Goal: Task Accomplishment & Management: Use online tool/utility

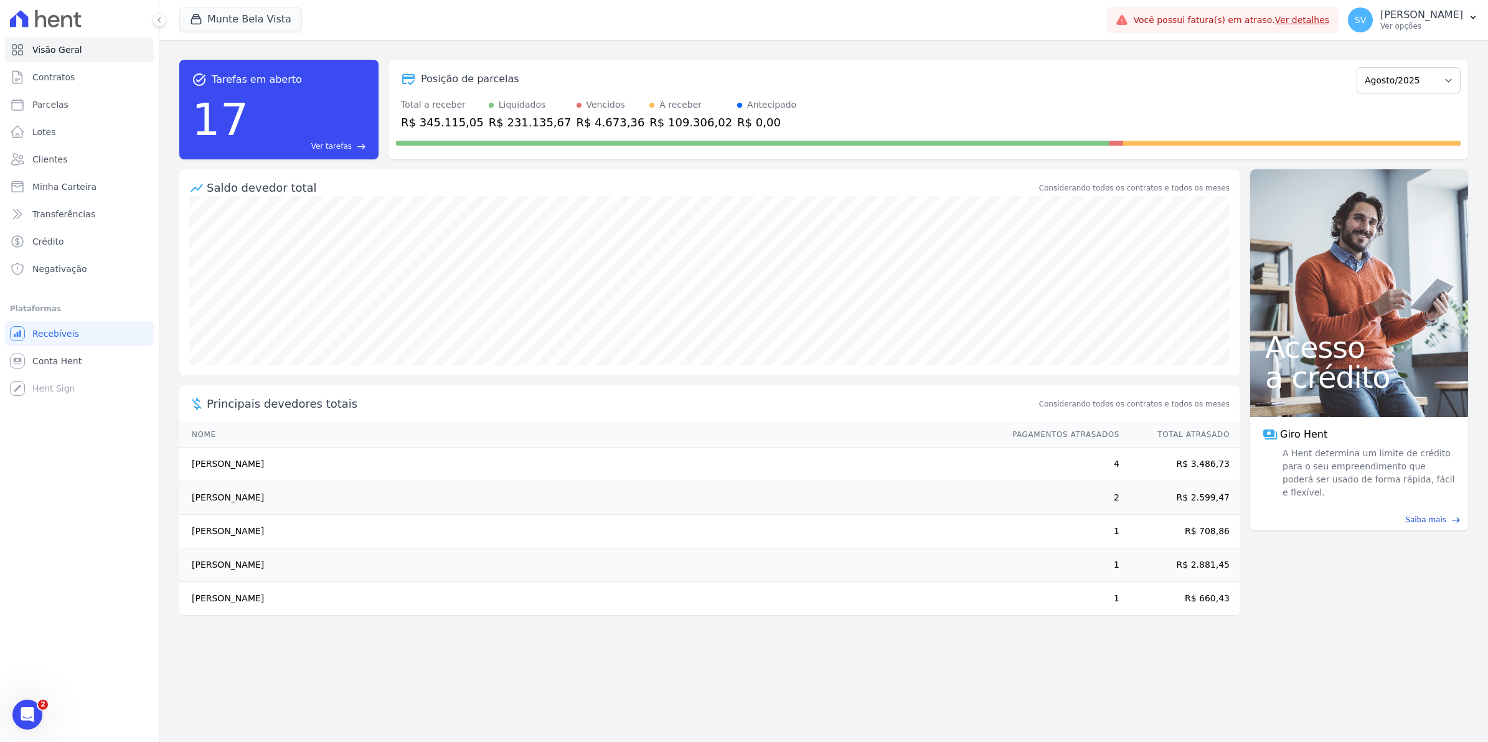
scroll to position [10679, 0]
click at [45, 360] on span "Conta Hent" at bounding box center [56, 361] width 49 height 12
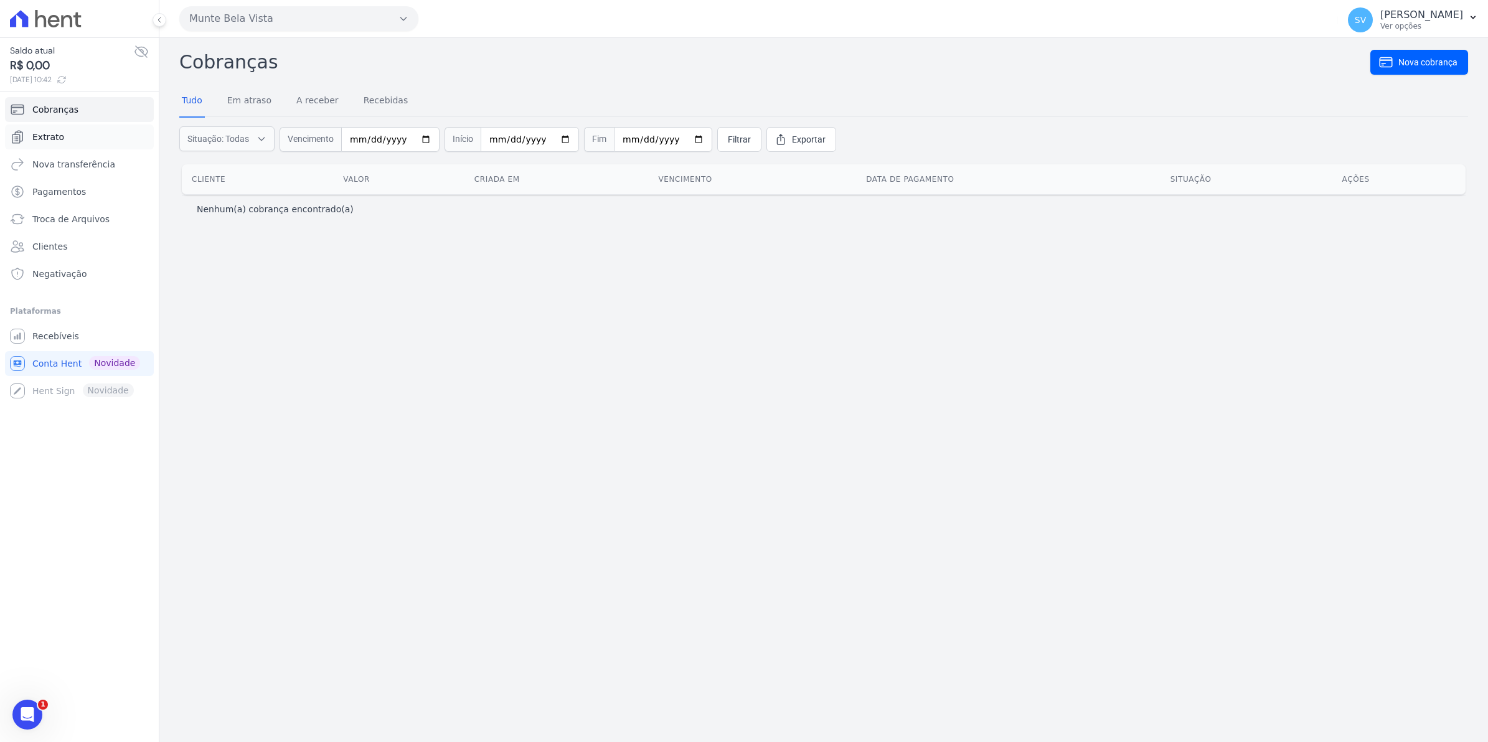
click at [50, 132] on span "Extrato" at bounding box center [48, 137] width 32 height 12
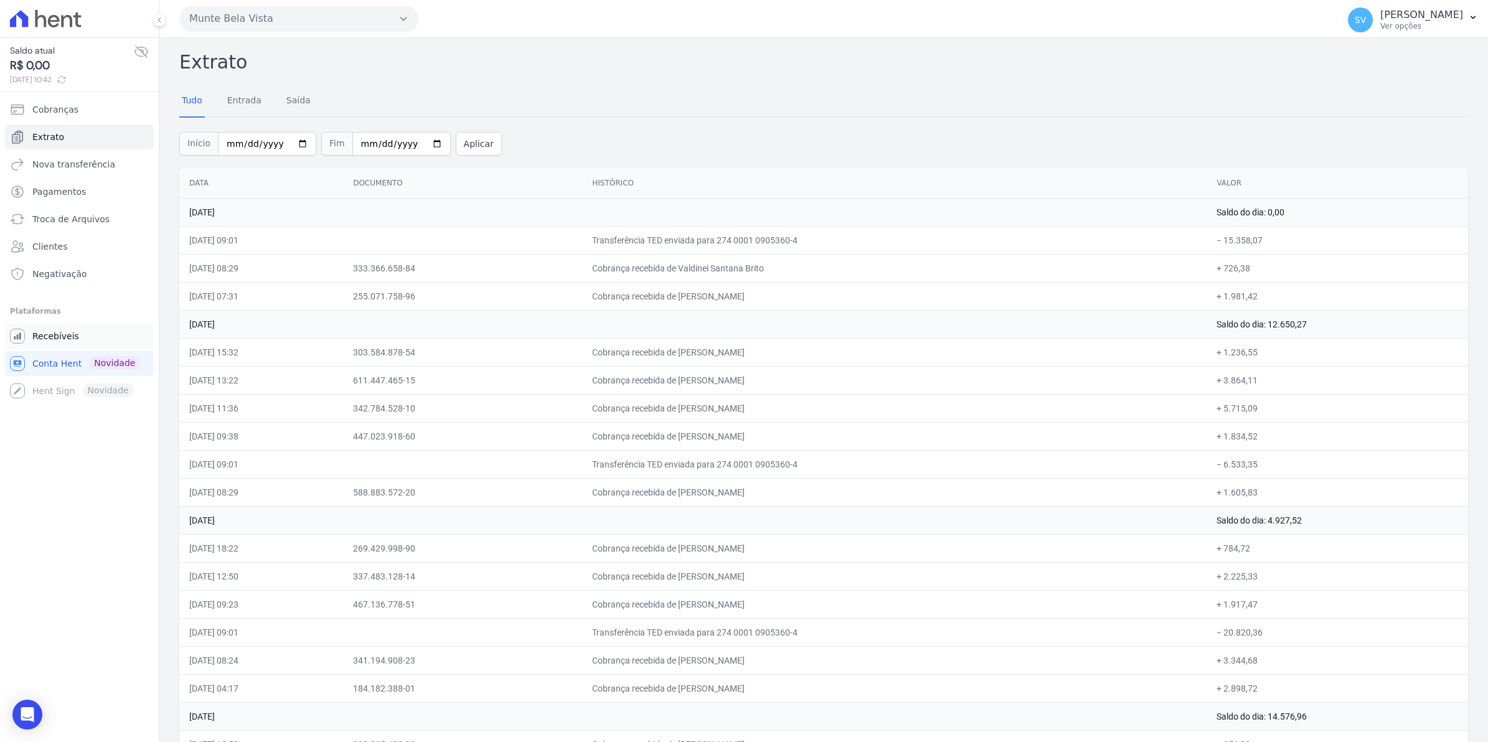
click at [55, 344] on link "Recebíveis" at bounding box center [79, 336] width 149 height 25
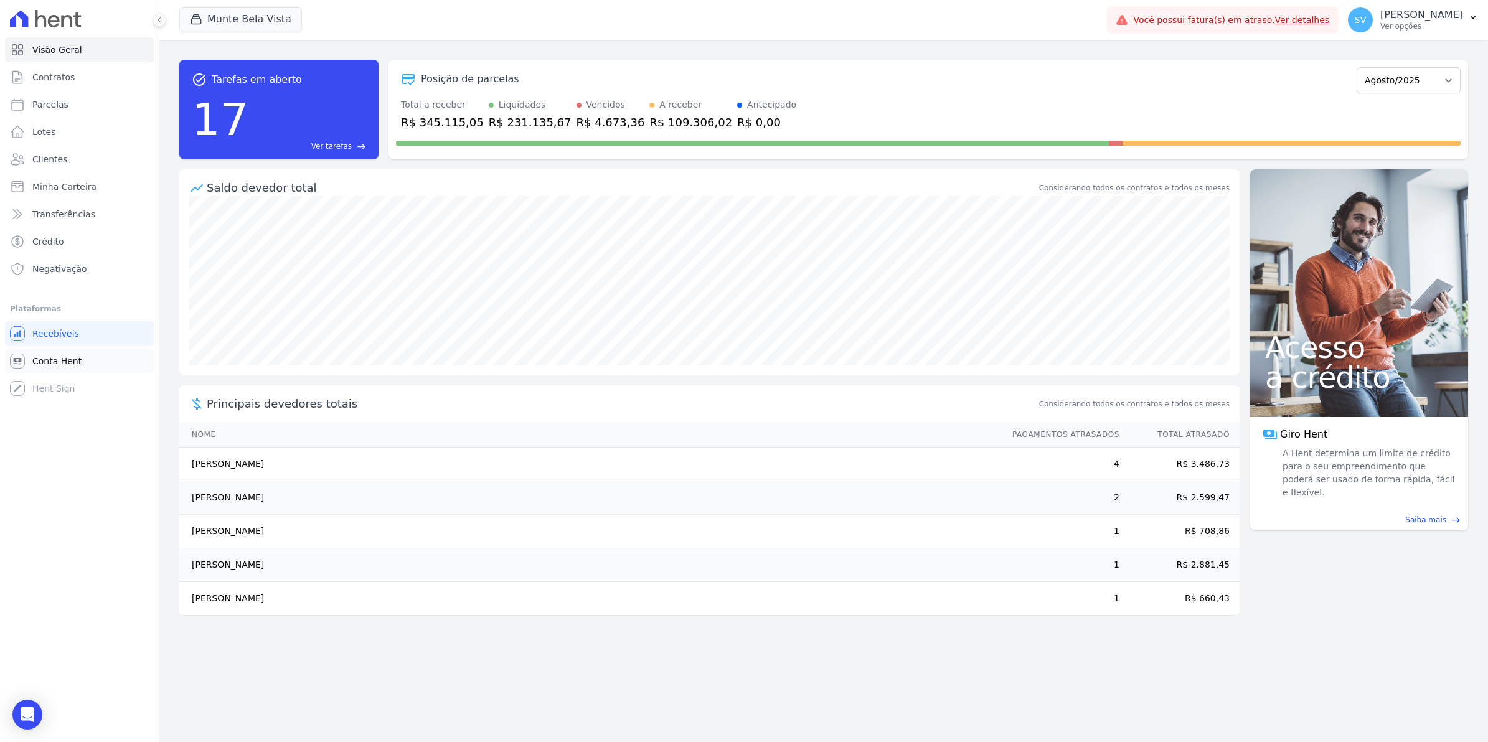
click at [68, 366] on span "Conta Hent" at bounding box center [56, 361] width 49 height 12
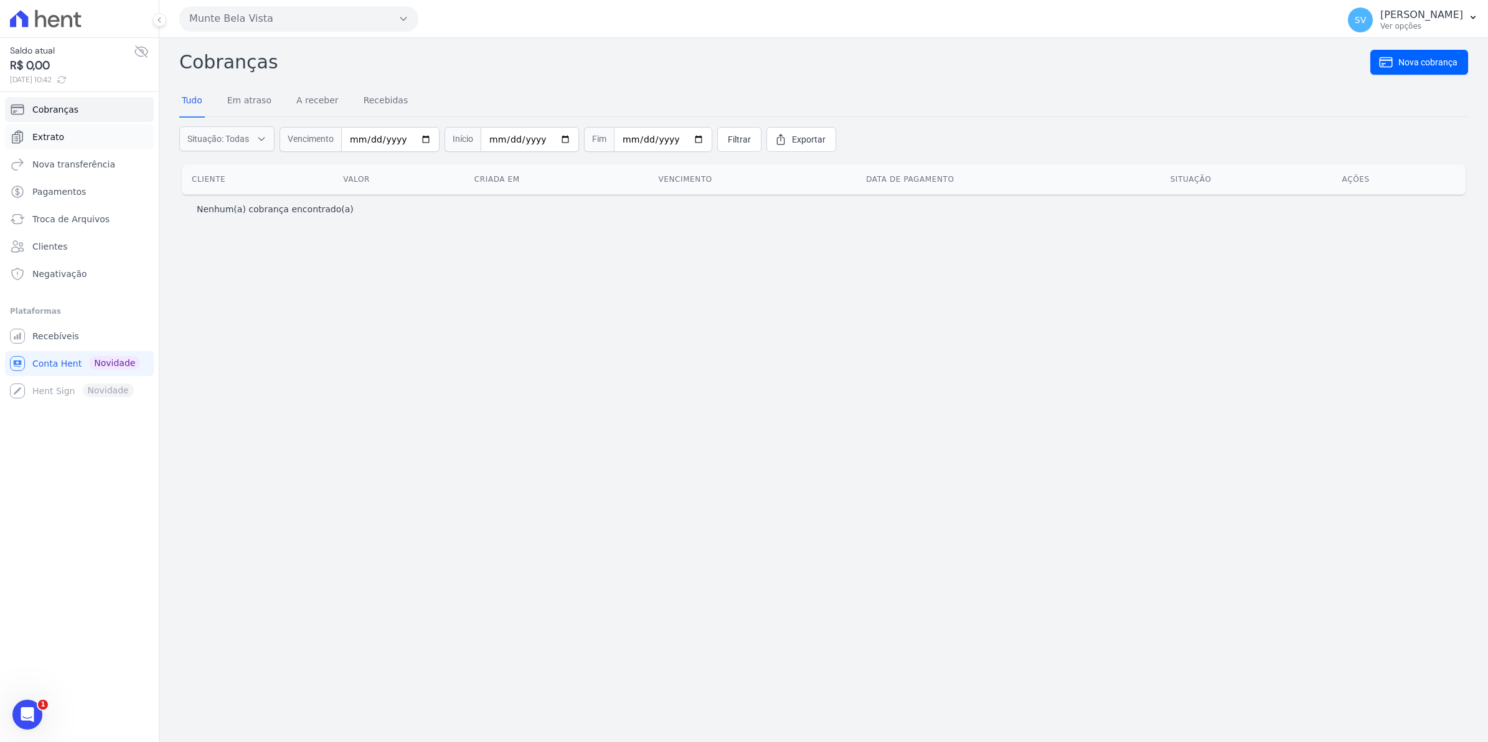
click at [45, 140] on span "Extrato" at bounding box center [48, 137] width 32 height 12
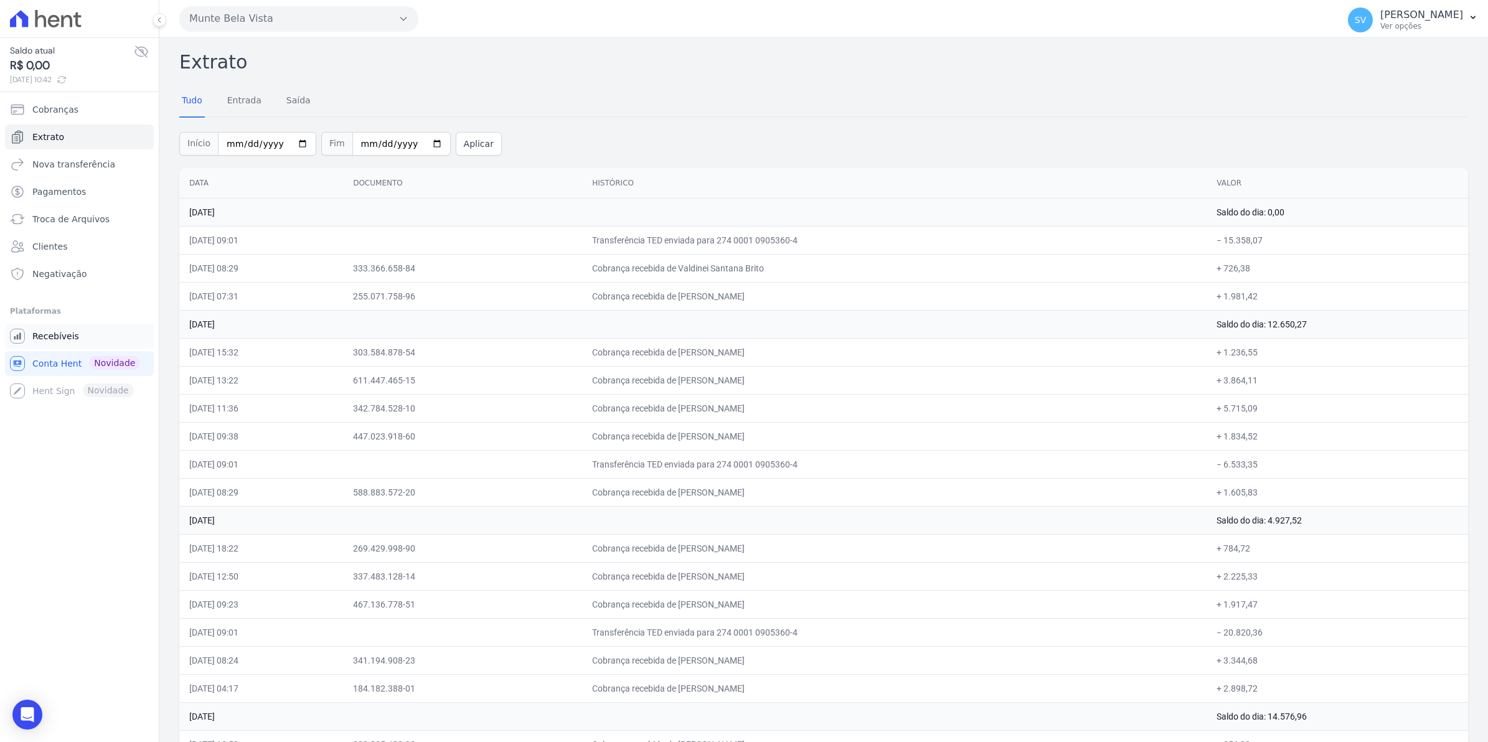
click at [45, 339] on span "Recebíveis" at bounding box center [55, 336] width 47 height 12
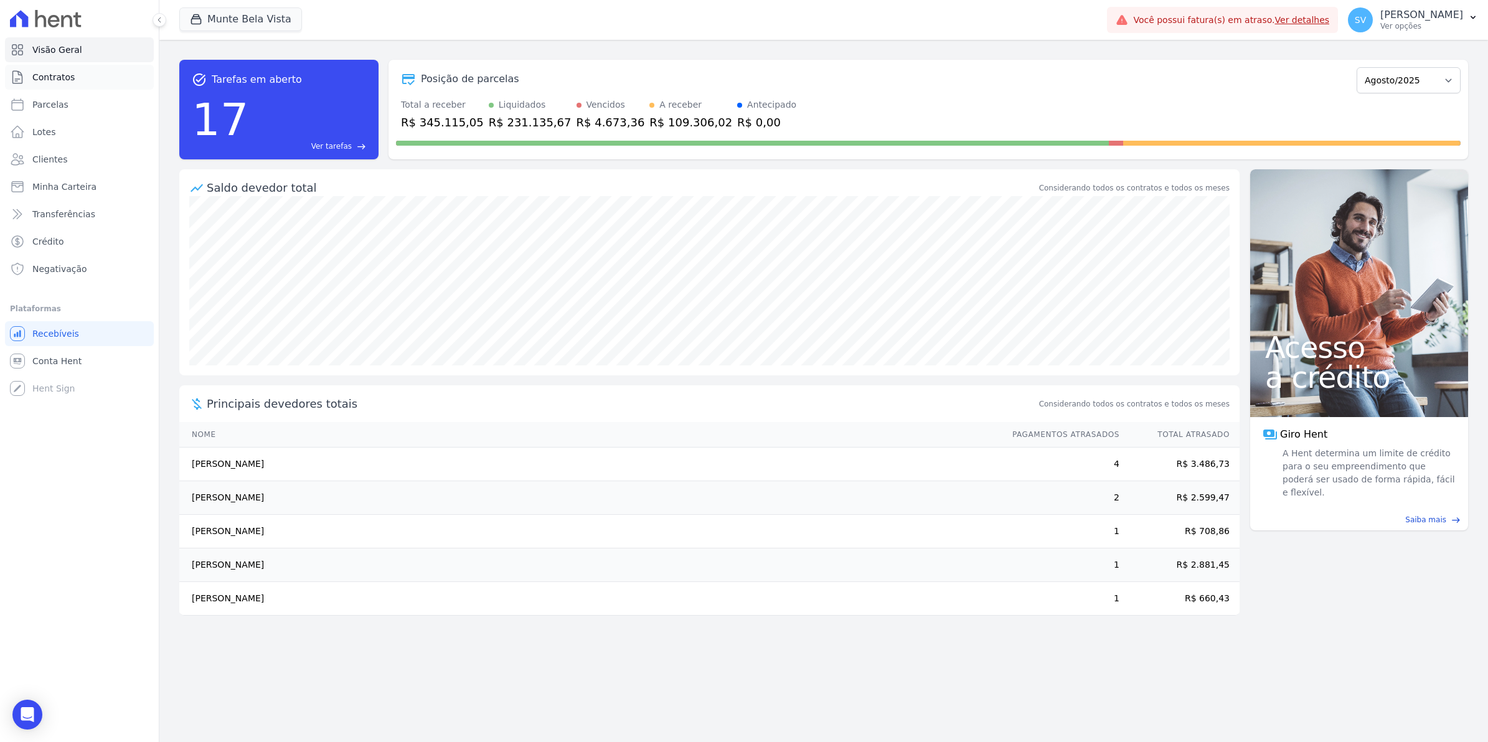
click at [44, 77] on span "Contratos" at bounding box center [53, 77] width 42 height 12
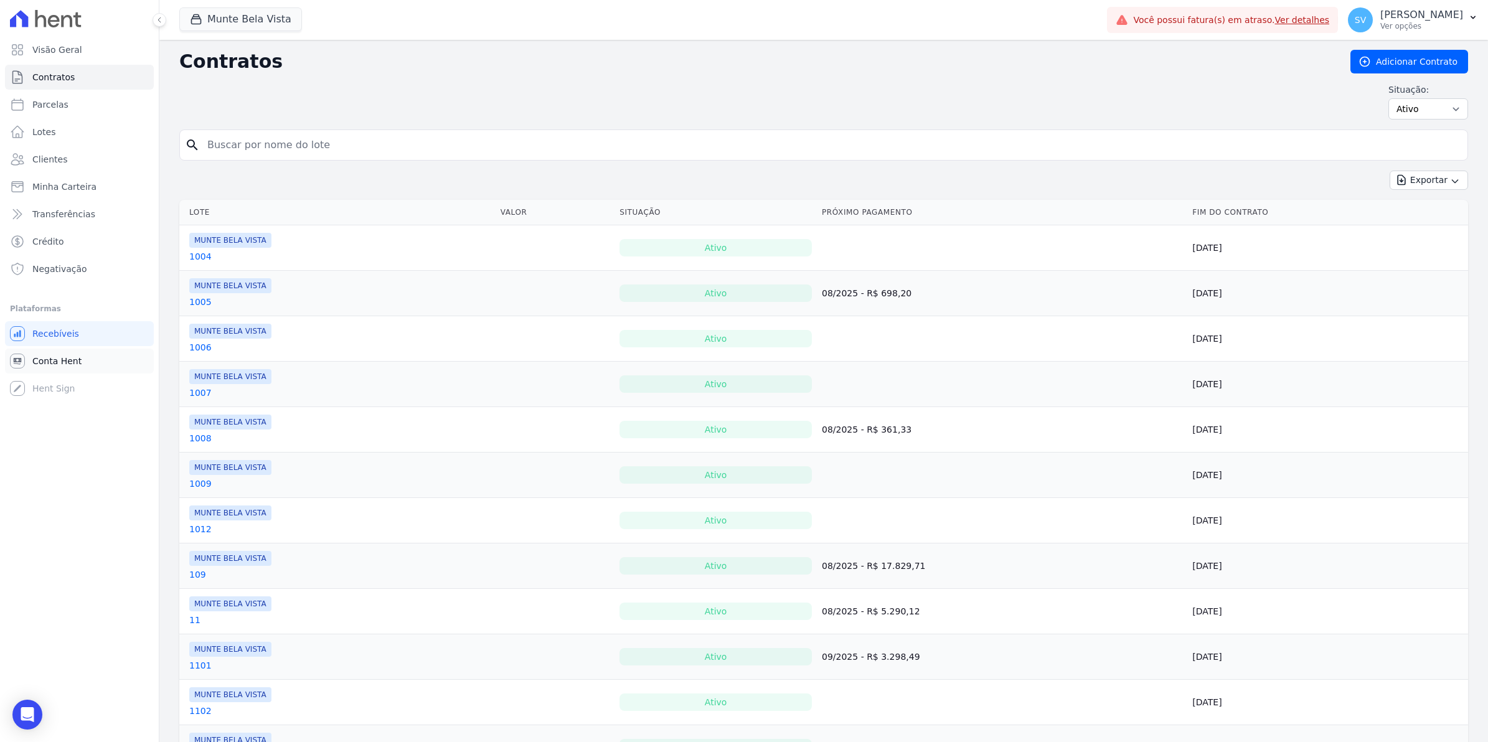
click at [57, 357] on span "Conta Hent" at bounding box center [56, 361] width 49 height 12
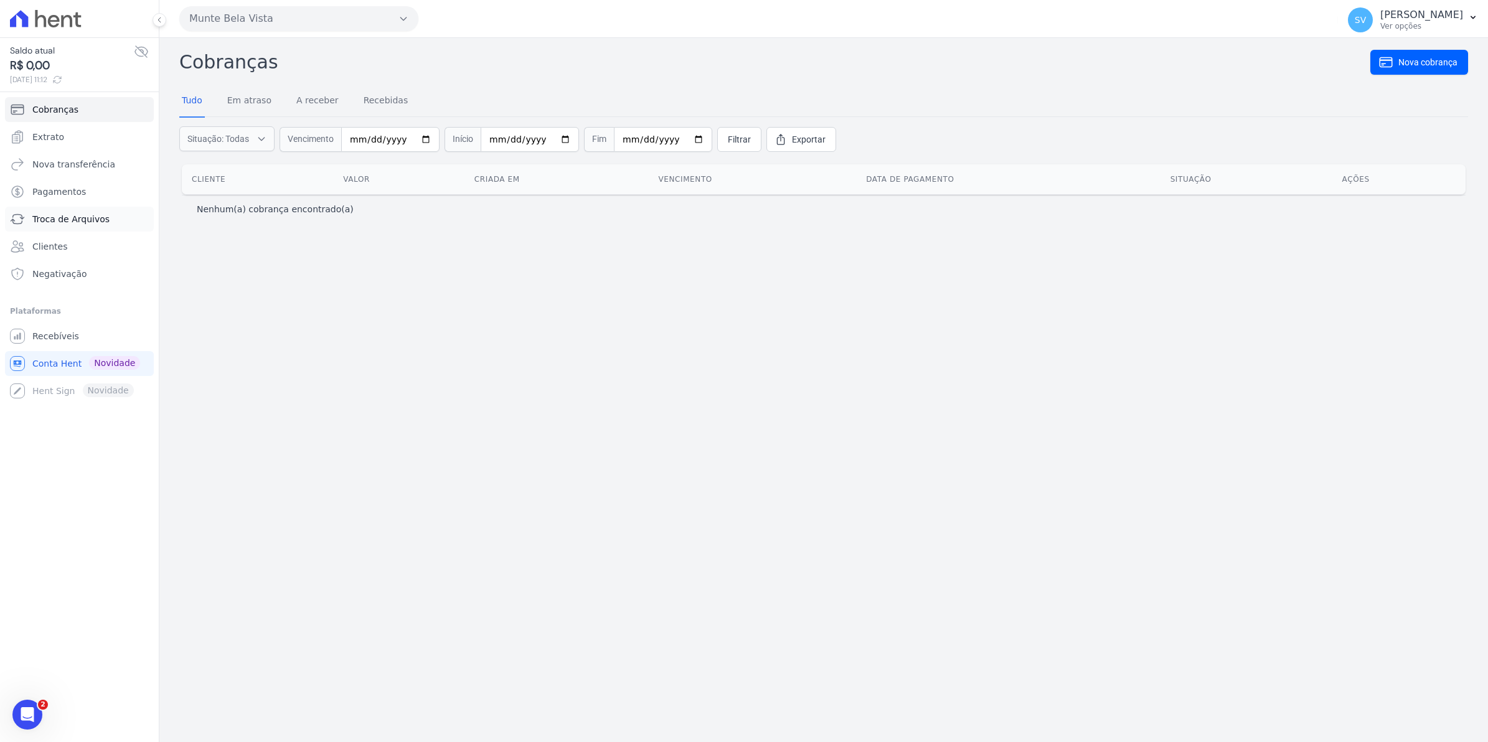
click at [67, 223] on span "Troca de Arquivos" at bounding box center [70, 219] width 77 height 12
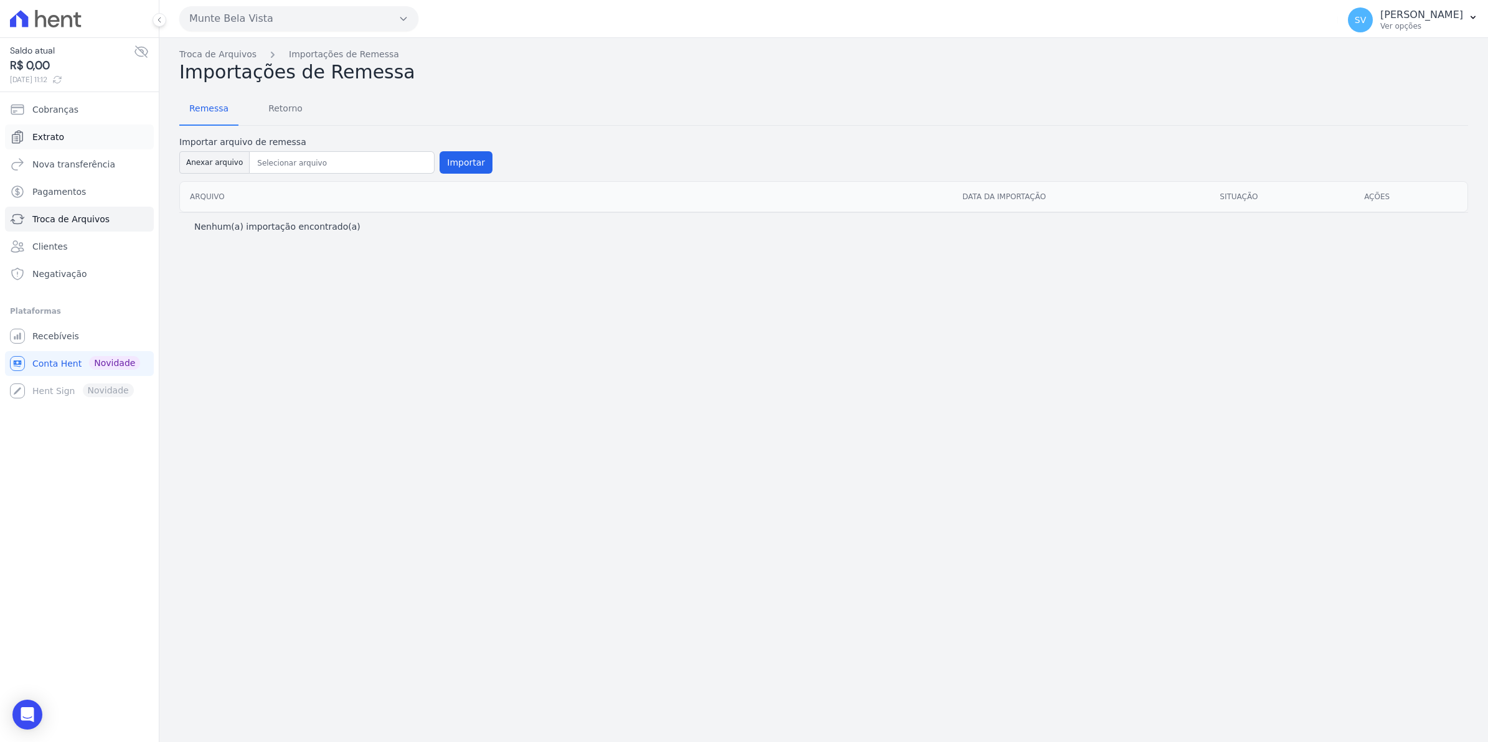
click at [50, 138] on span "Extrato" at bounding box center [48, 137] width 32 height 12
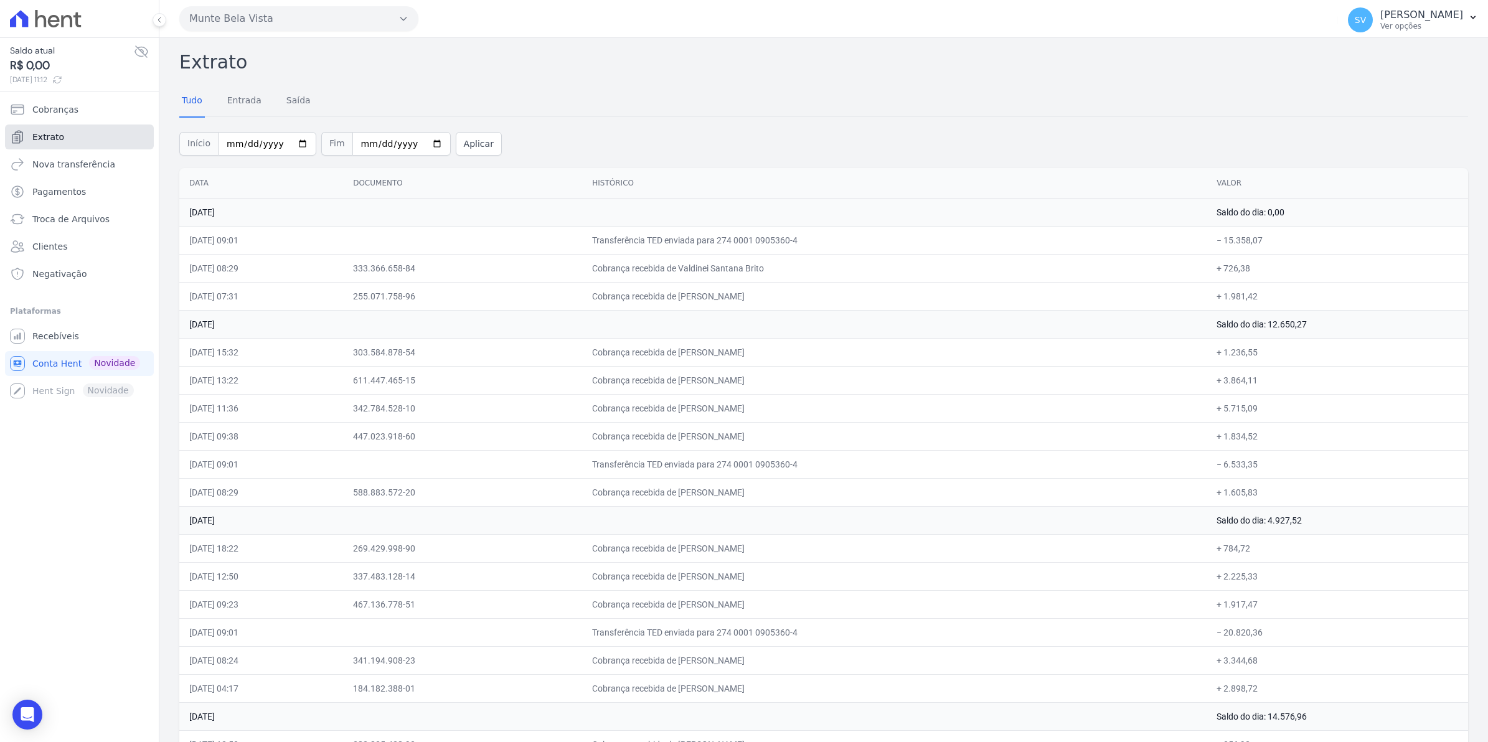
click at [57, 134] on span "Extrato" at bounding box center [48, 137] width 32 height 12
click at [57, 343] on link "Recebíveis" at bounding box center [79, 336] width 149 height 25
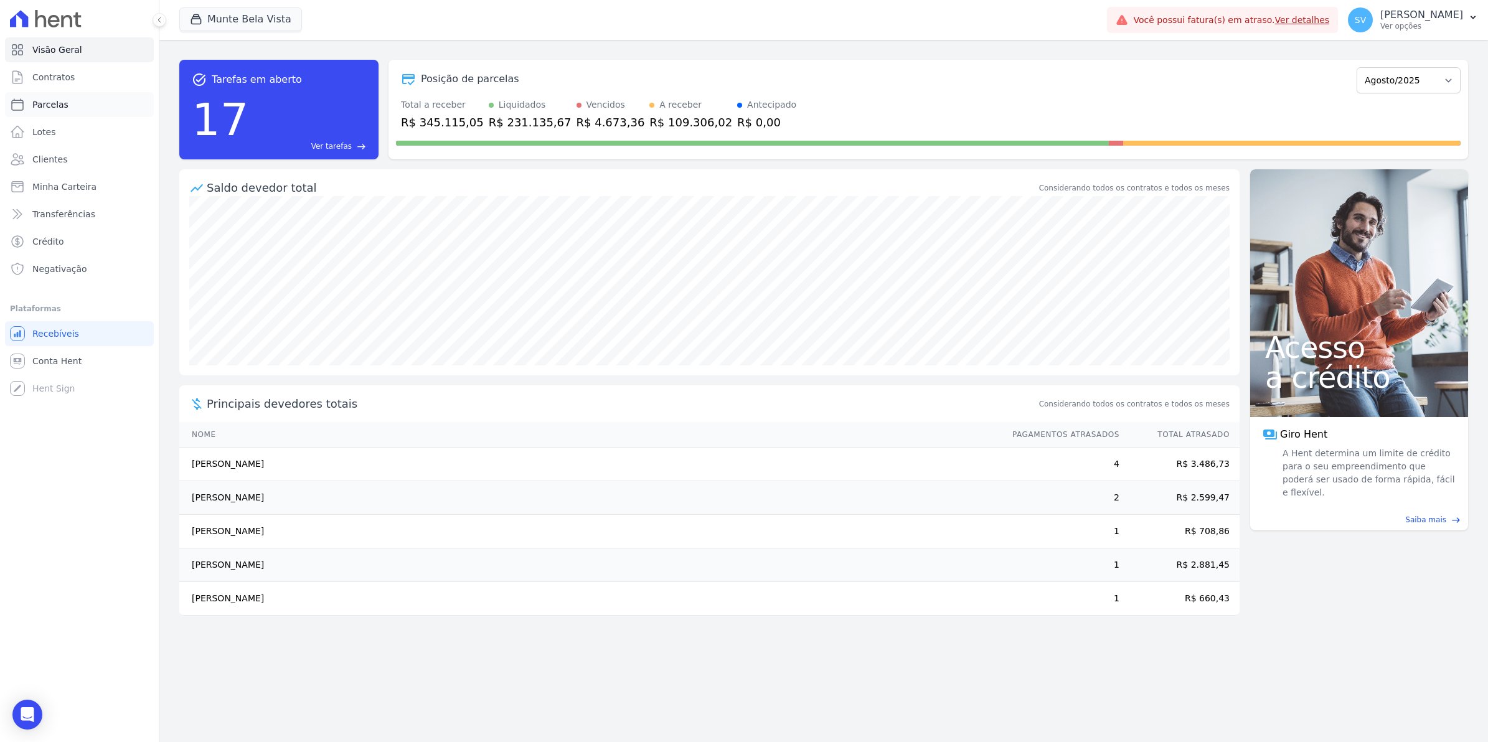
click at [63, 113] on link "Parcelas" at bounding box center [79, 104] width 149 height 25
select select
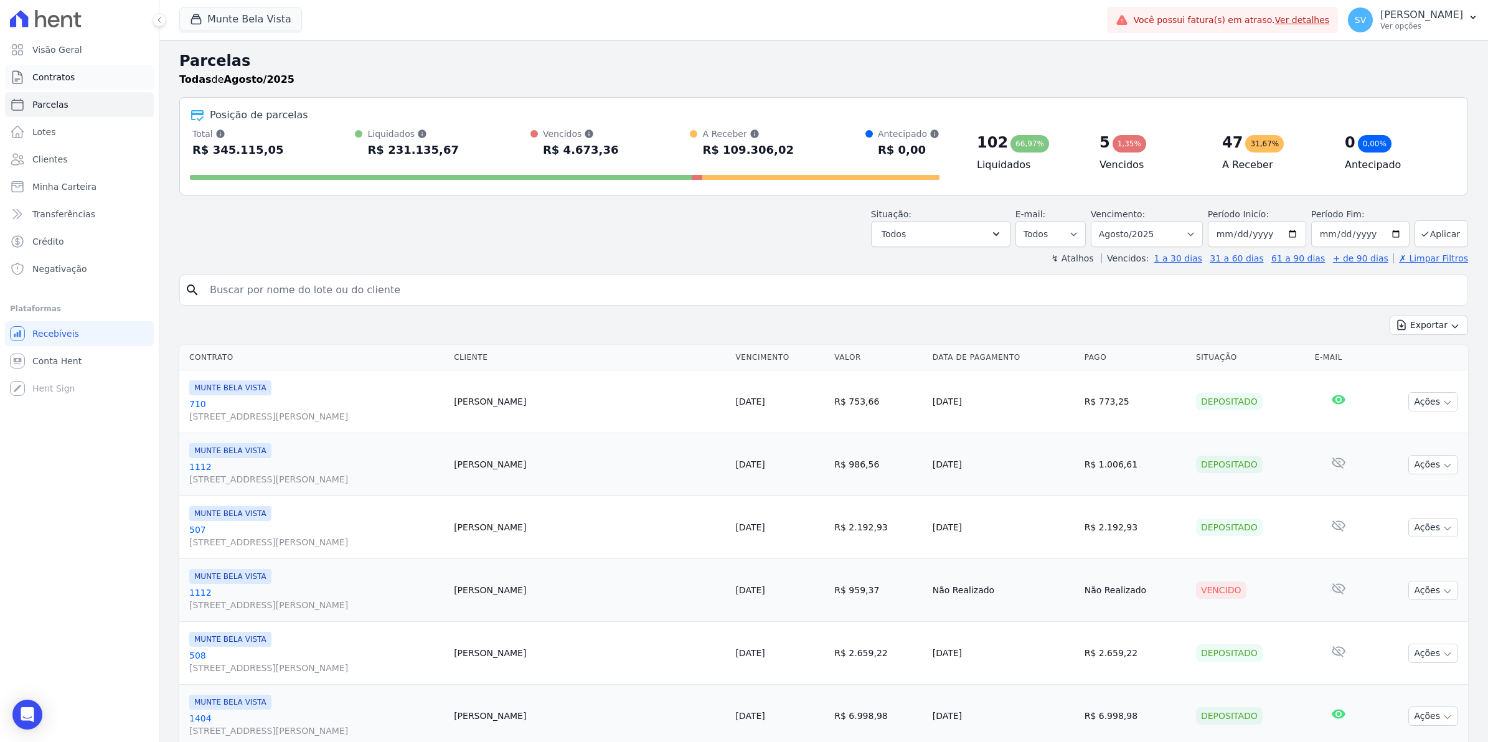
click at [62, 85] on link "Contratos" at bounding box center [79, 77] width 149 height 25
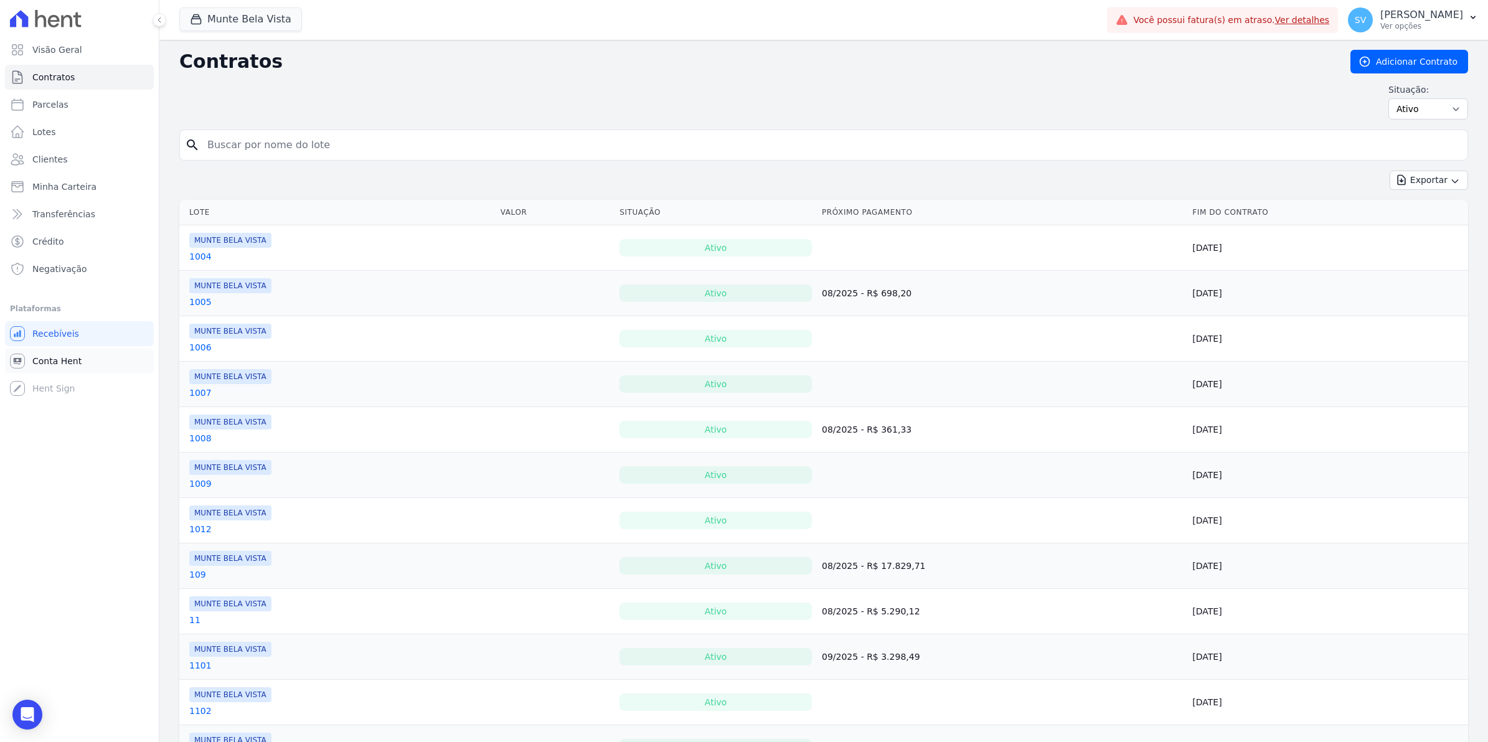
click at [51, 359] on span "Conta Hent" at bounding box center [56, 361] width 49 height 12
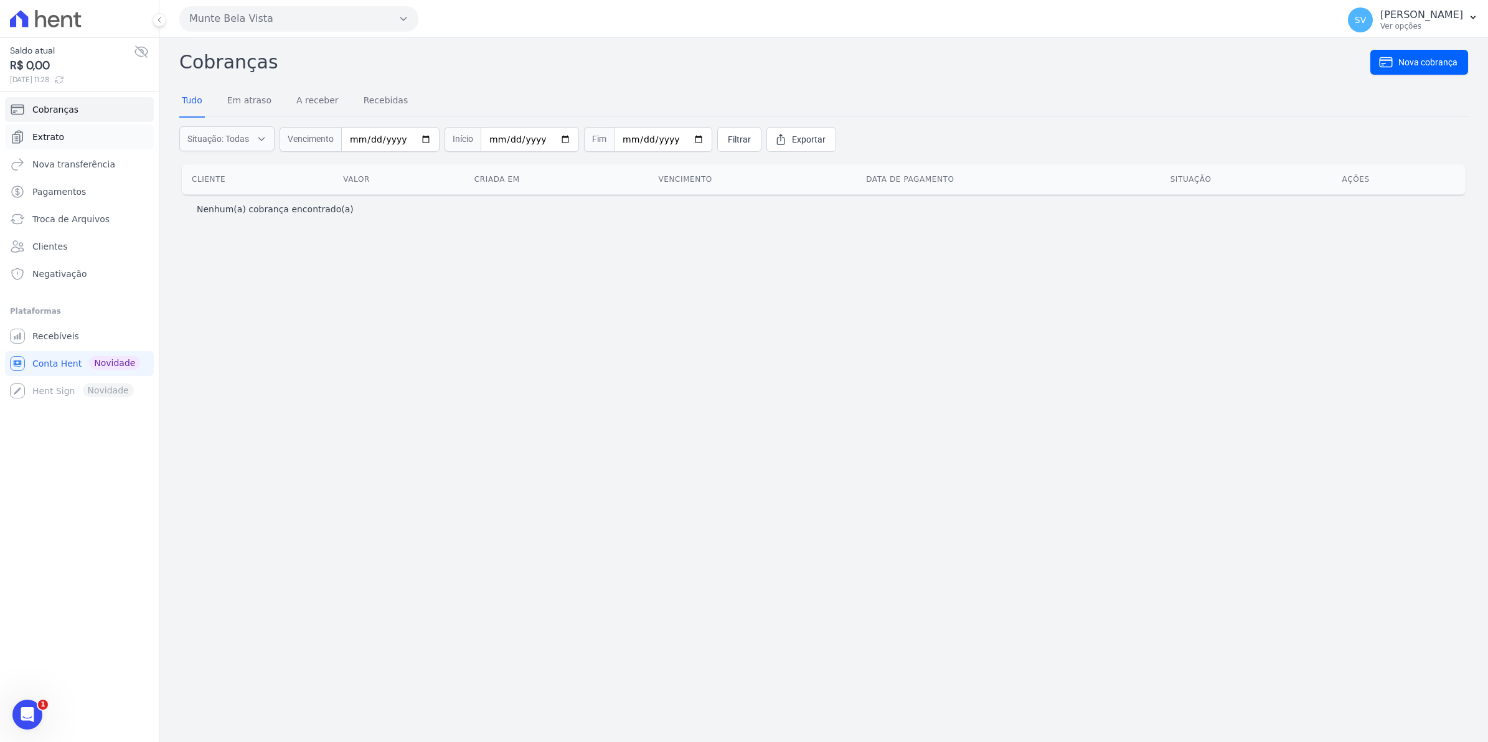
click at [50, 139] on span "Extrato" at bounding box center [48, 137] width 32 height 12
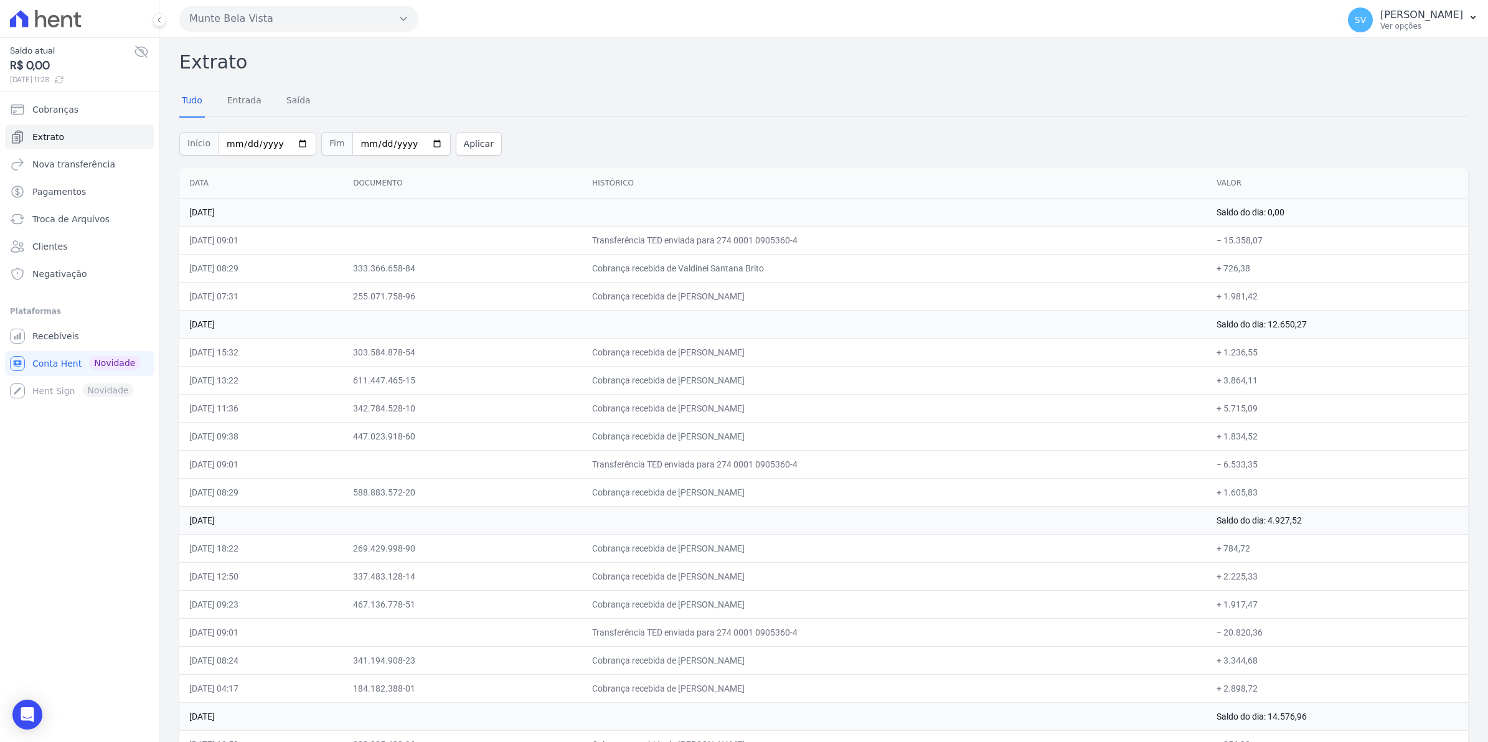
click at [807, 128] on div "Início [DATE] Fim [DATE] Aplicar" at bounding box center [823, 142] width 1289 height 52
click at [54, 334] on span "Recebíveis" at bounding box center [55, 336] width 47 height 12
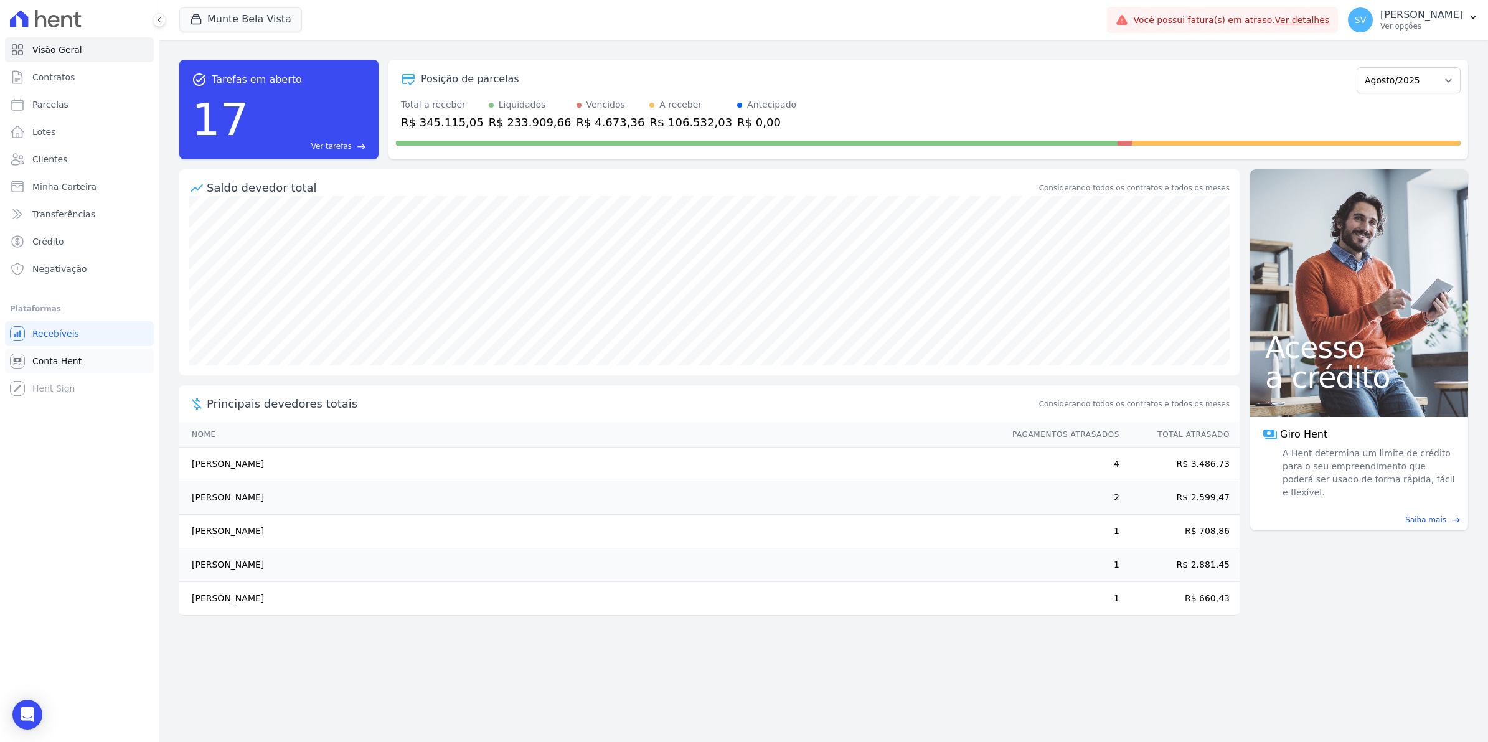
click at [47, 366] on span "Conta Hent" at bounding box center [56, 361] width 49 height 12
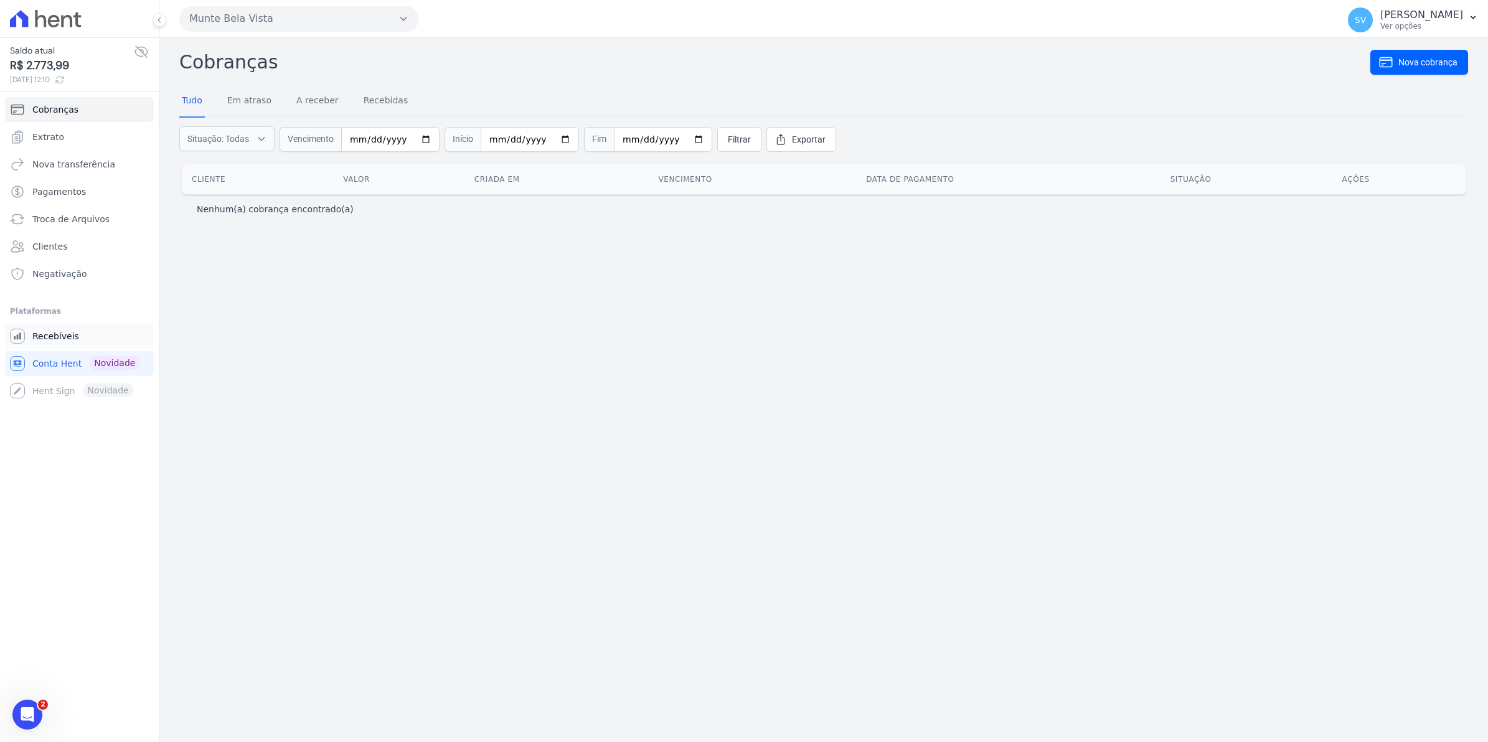
click at [54, 331] on span "Recebíveis" at bounding box center [55, 336] width 47 height 12
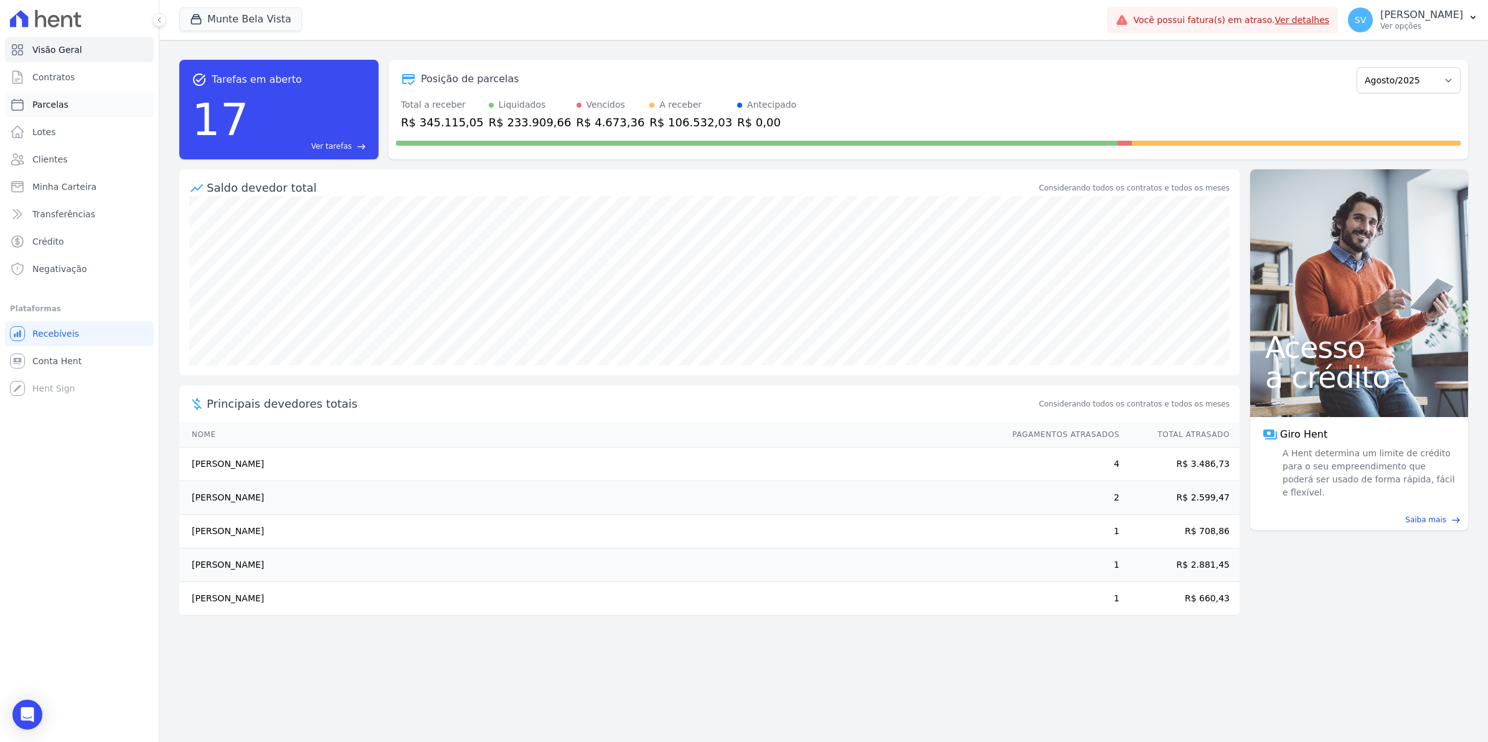
click at [50, 103] on span "Parcelas" at bounding box center [50, 104] width 36 height 12
select select
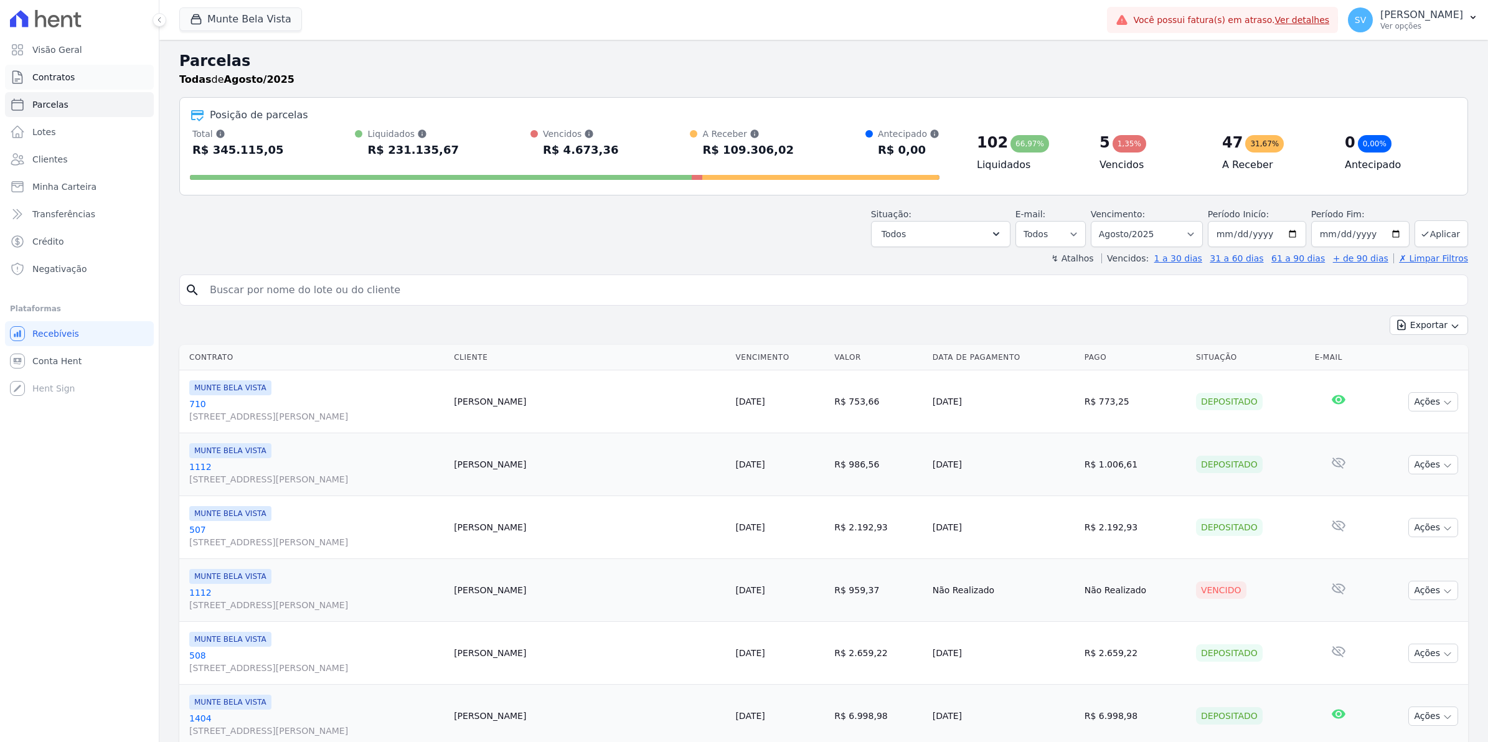
select select
click at [70, 355] on span "Conta Hent" at bounding box center [56, 361] width 49 height 12
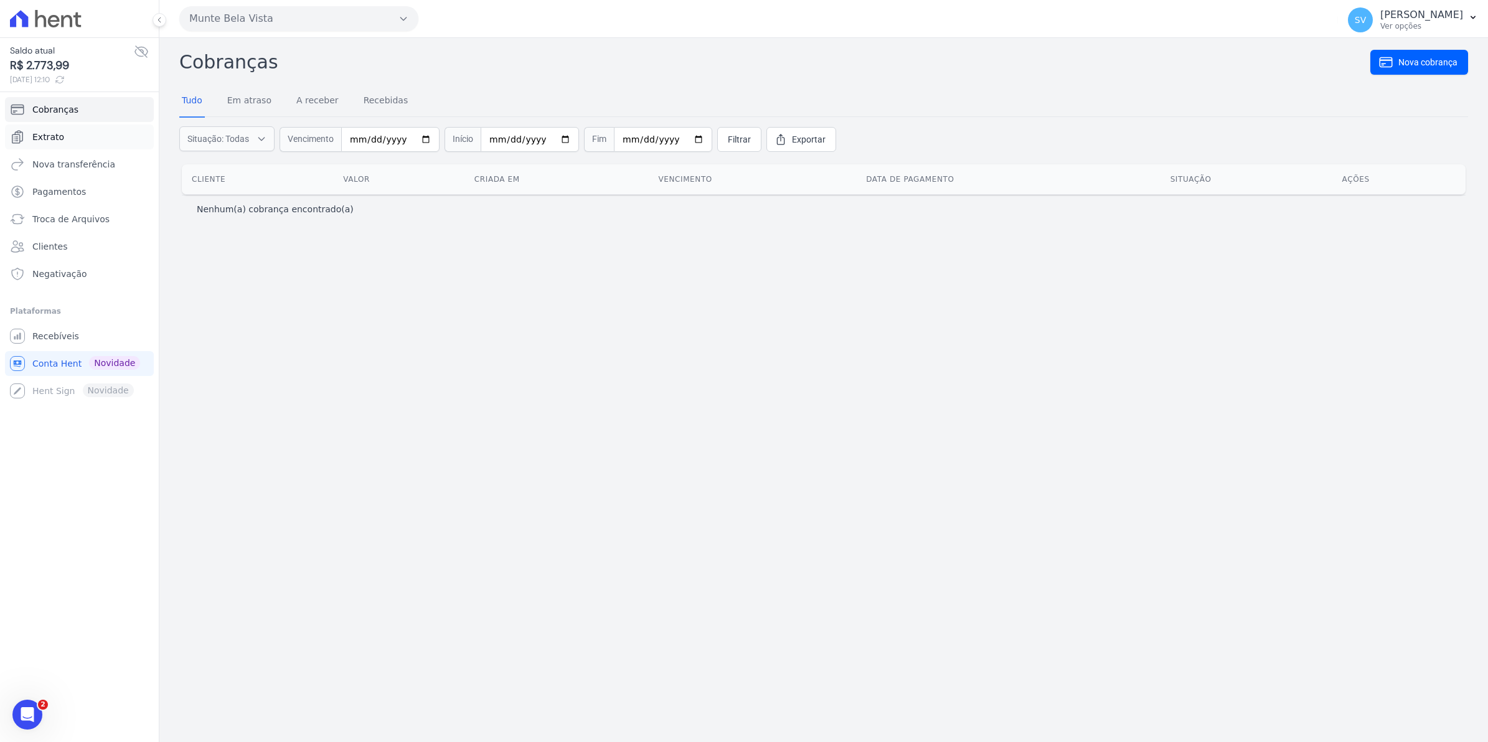
click at [50, 131] on span "Extrato" at bounding box center [48, 137] width 32 height 12
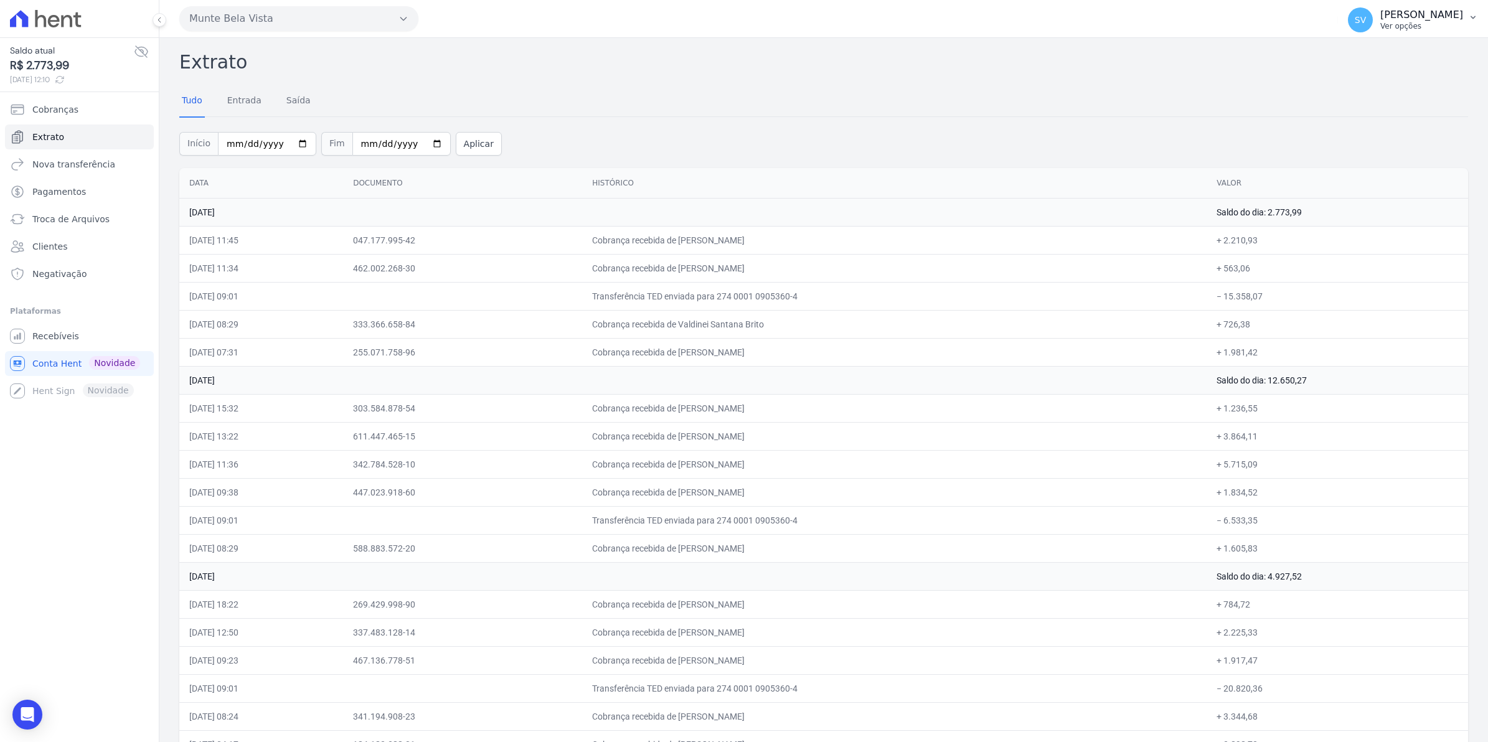
click at [1373, 22] on span "SV" at bounding box center [1360, 19] width 25 height 25
click at [55, 336] on span "Recebíveis" at bounding box center [55, 336] width 47 height 12
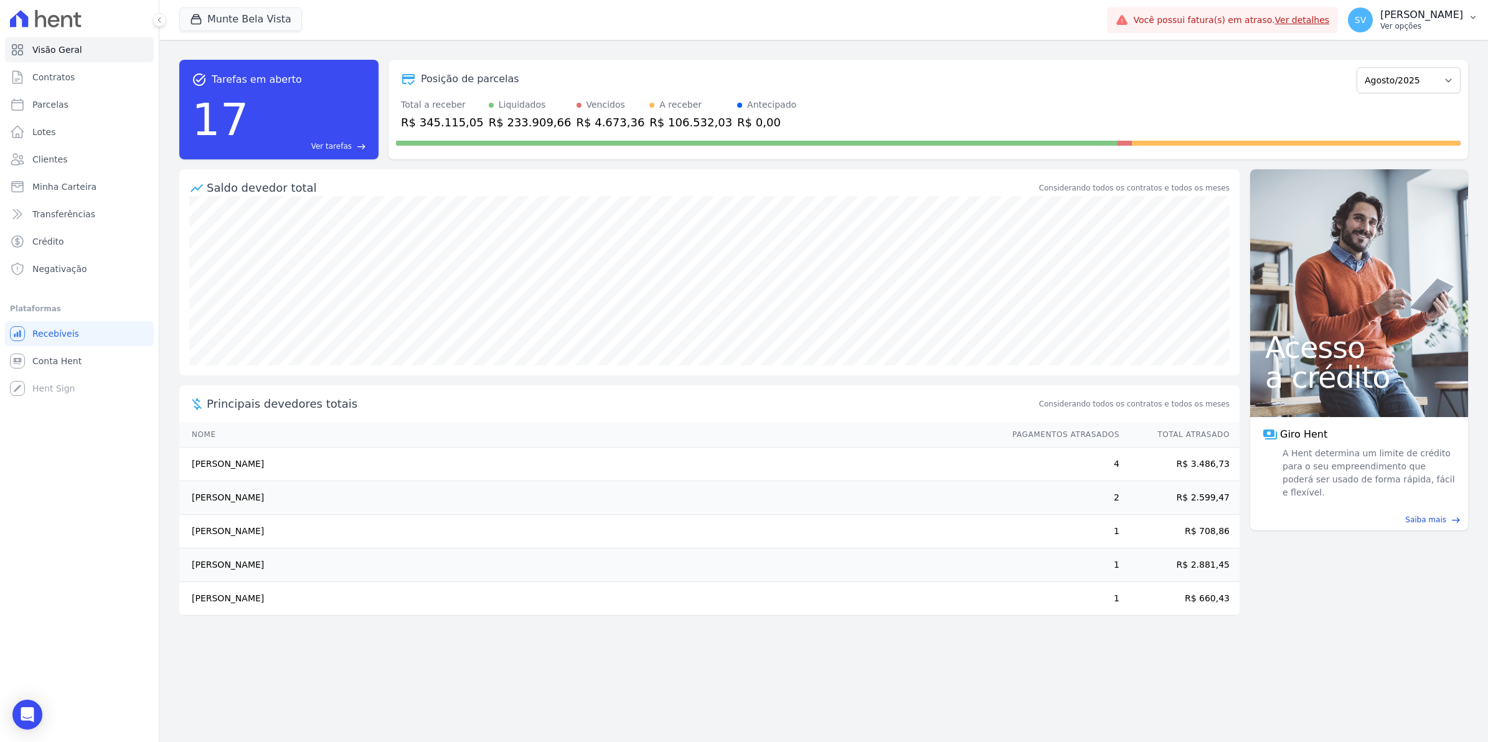
click at [1366, 14] on span "SV" at bounding box center [1360, 19] width 25 height 25
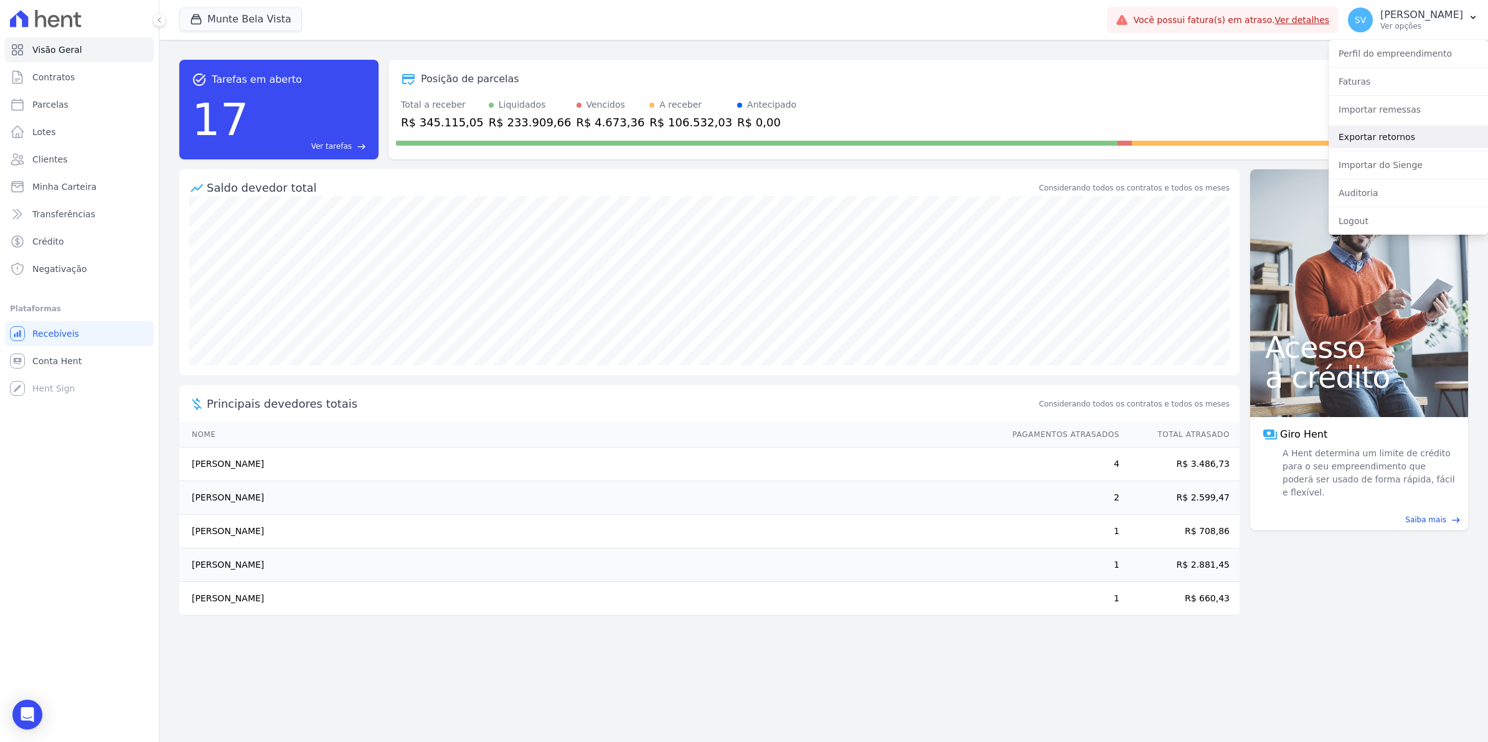
click at [1372, 135] on link "Exportar retornos" at bounding box center [1408, 137] width 159 height 22
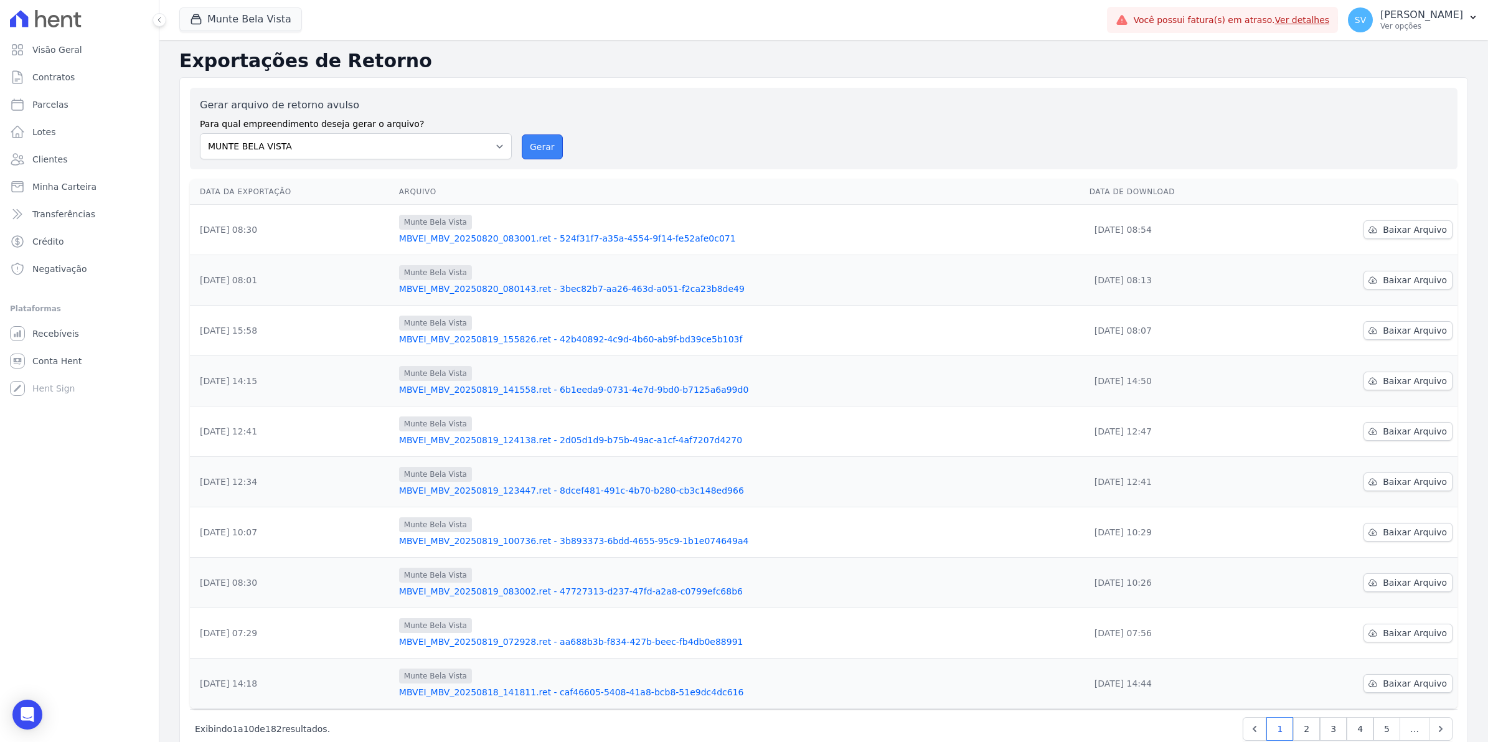
click at [543, 144] on button "Gerar" at bounding box center [542, 146] width 41 height 25
click at [53, 80] on span "Contratos" at bounding box center [53, 77] width 42 height 12
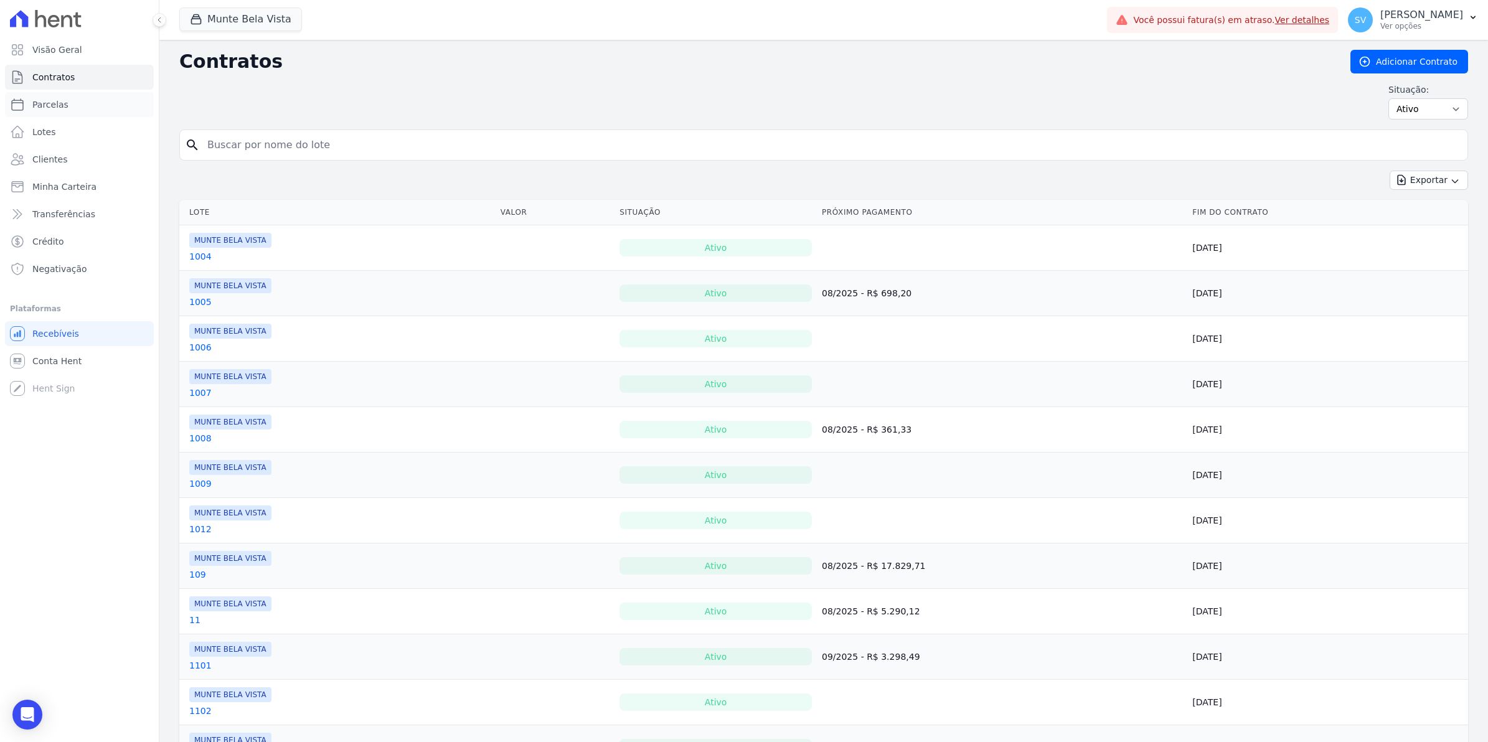
click at [53, 98] on span "Parcelas" at bounding box center [50, 104] width 36 height 12
select select
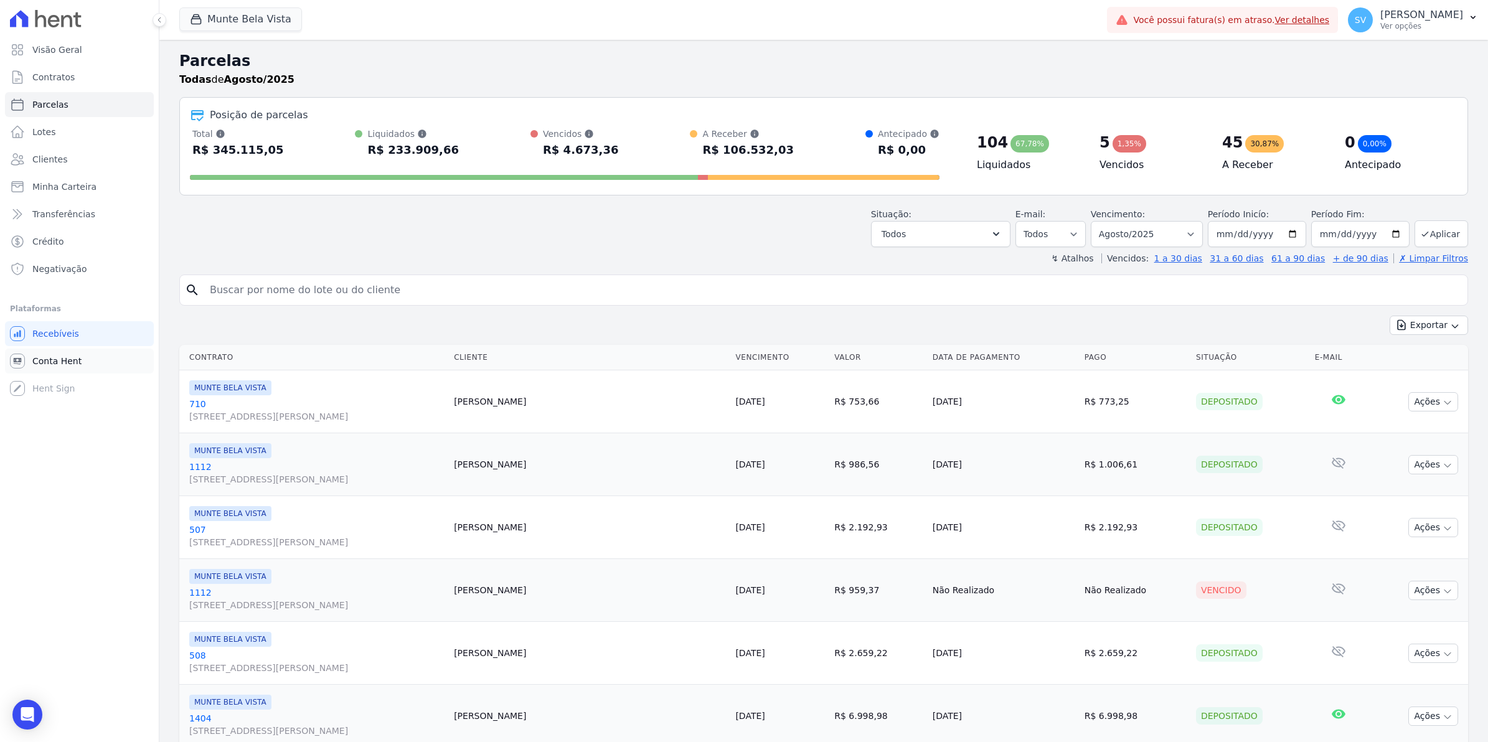
click at [75, 362] on span "Conta Hent" at bounding box center [56, 361] width 49 height 12
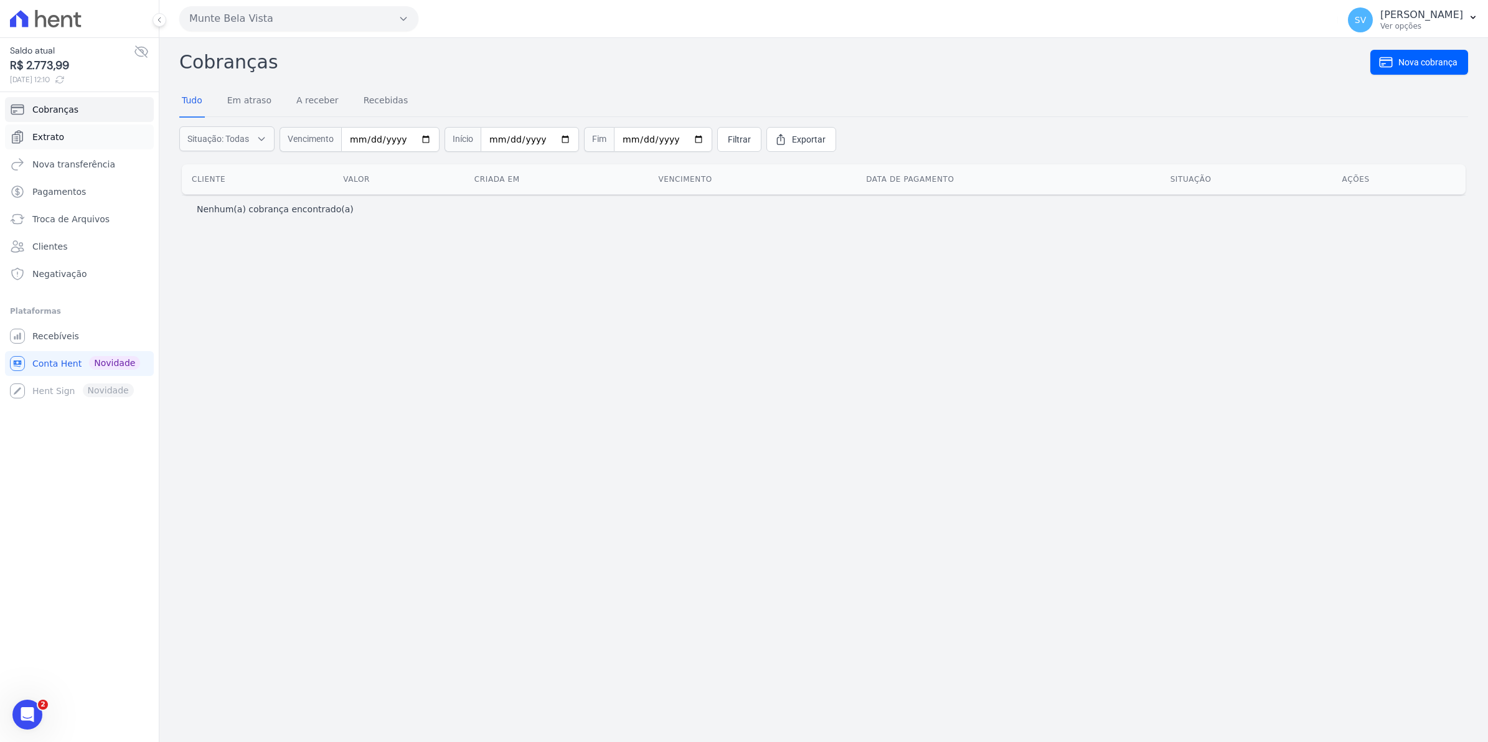
click at [47, 131] on span "Extrato" at bounding box center [48, 137] width 32 height 12
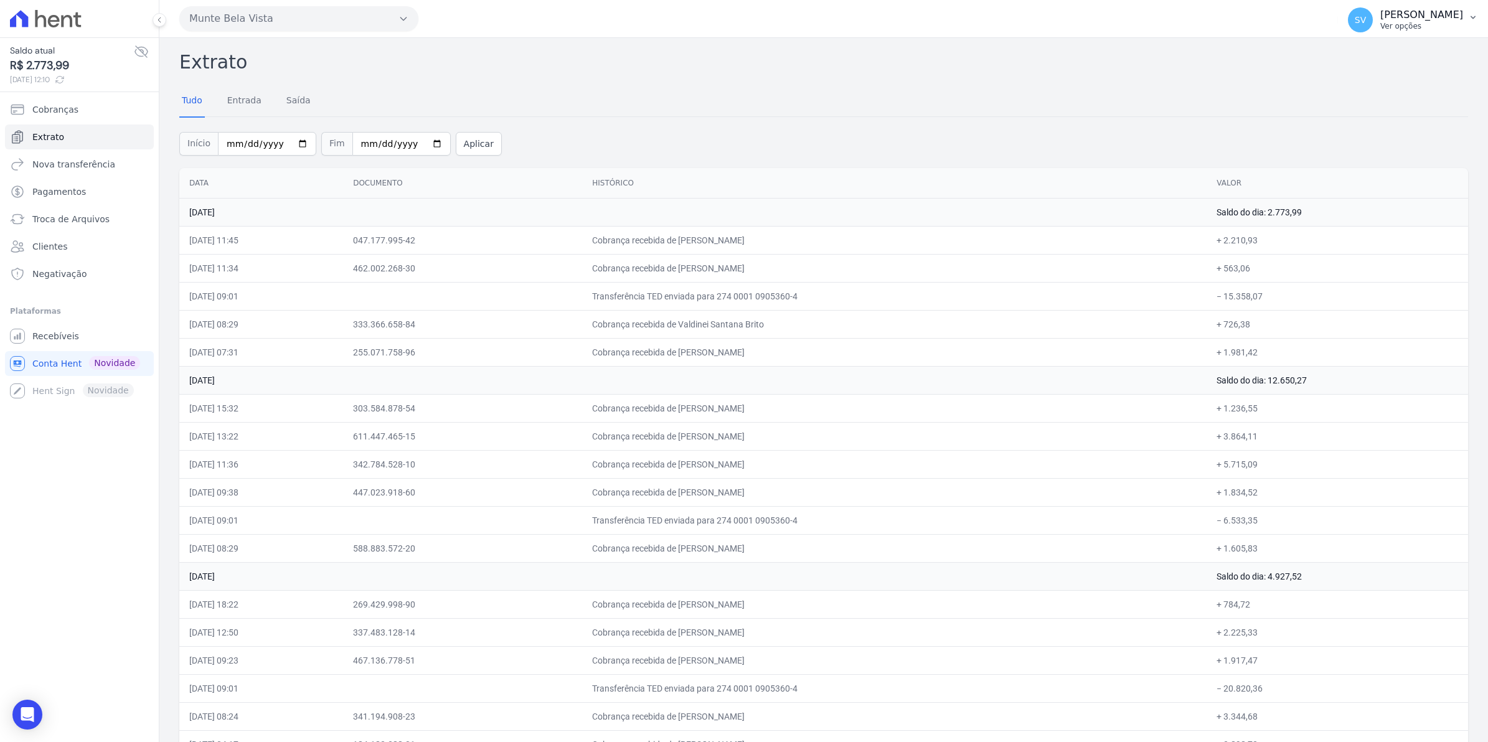
click at [1366, 20] on span "SV" at bounding box center [1360, 20] width 11 height 9
click at [62, 337] on span "Recebíveis" at bounding box center [55, 336] width 47 height 12
